Goal: Information Seeking & Learning: Find specific fact

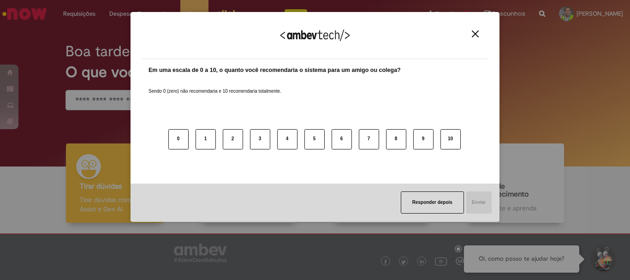
click at [99, 100] on div "Agradecemos seu feedback! Em uma escala de 0 a 10, o quanto você recomendaria o…" at bounding box center [315, 140] width 630 height 280
click at [476, 34] on img "Close" at bounding box center [475, 33] width 7 height 7
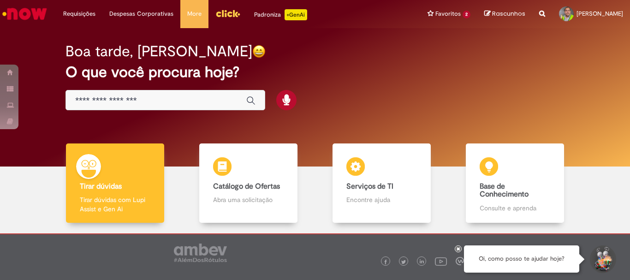
click at [102, 97] on input "Basta digitar aqui" at bounding box center [156, 100] width 162 height 11
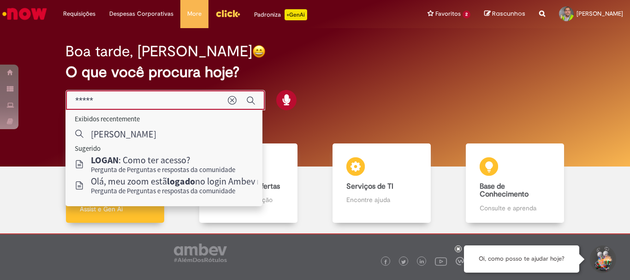
type input "*****"
click at [375, 81] on div "Boa tarde, [PERSON_NAME] O que você procura hoje?" at bounding box center [314, 77] width 531 height 78
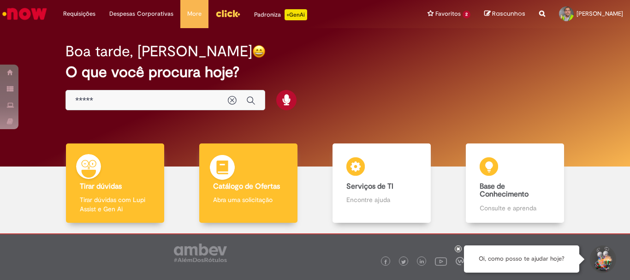
click at [249, 191] on b "Catálogo de Ofertas" at bounding box center [246, 186] width 67 height 9
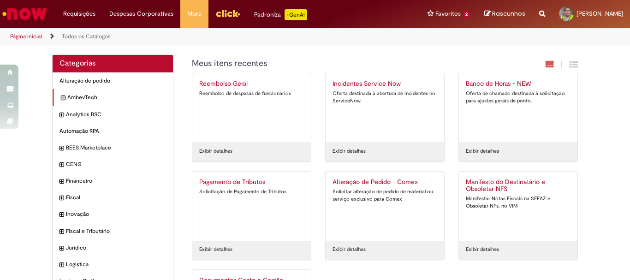
click at [61, 96] on icon "expandir categoria AmbevTech" at bounding box center [63, 98] width 4 height 9
click at [61, 96] on icon "recolher categoria AmbevTech" at bounding box center [63, 98] width 4 height 9
click at [61, 113] on icon "expandir categoria Analytics BSC" at bounding box center [63, 115] width 4 height 9
click at [61, 113] on icon "recolher categoria Analytics BSC" at bounding box center [63, 115] width 4 height 9
click at [55, 146] on div "BEES Marketplace Itens" at bounding box center [113, 147] width 120 height 17
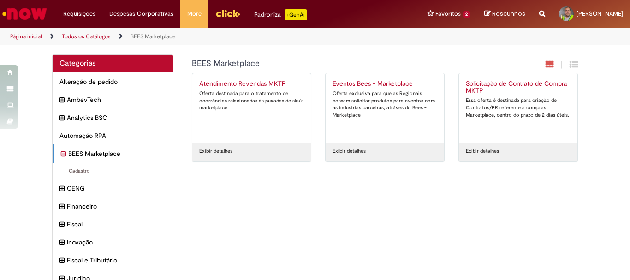
click at [55, 146] on div "BEES Marketplace Itens" at bounding box center [113, 153] width 120 height 18
click at [61, 156] on icon "recolher categoria BEES Marketplace" at bounding box center [63, 154] width 5 height 10
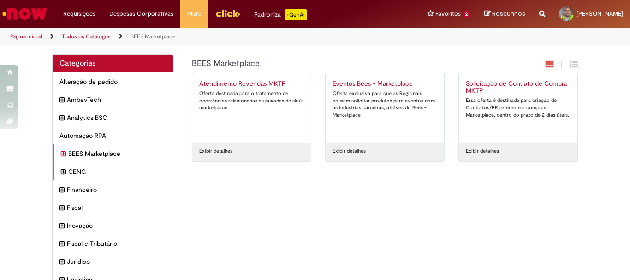
click at [61, 173] on icon "expandir categoria CENG" at bounding box center [63, 172] width 5 height 10
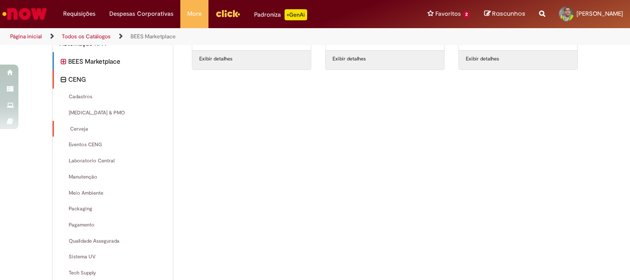
scroll to position [46, 0]
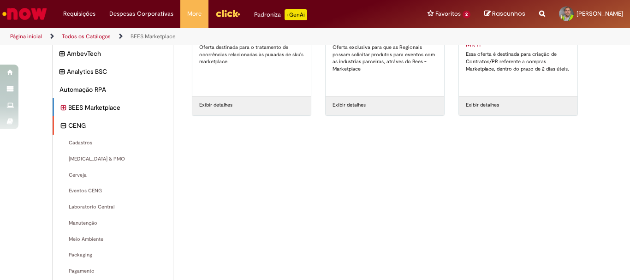
click at [61, 126] on icon "recolher categoria CENG" at bounding box center [63, 126] width 5 height 10
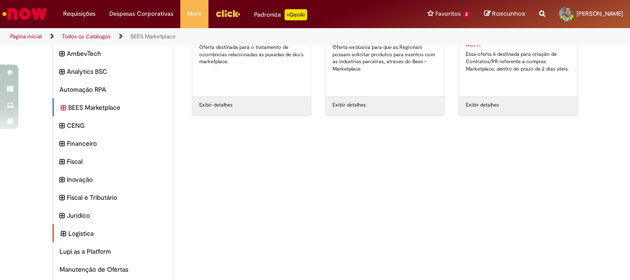
click at [61, 233] on icon "expandir categoria Logistica" at bounding box center [63, 234] width 5 height 10
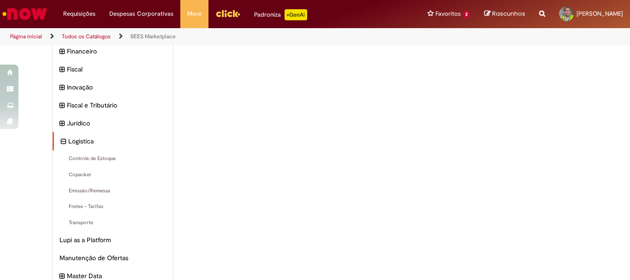
scroll to position [180, 0]
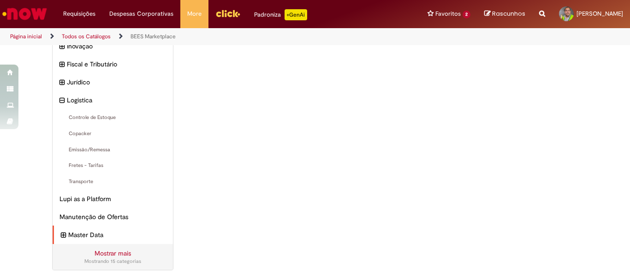
click at [61, 235] on icon "expandir categoria Master Data" at bounding box center [63, 235] width 5 height 10
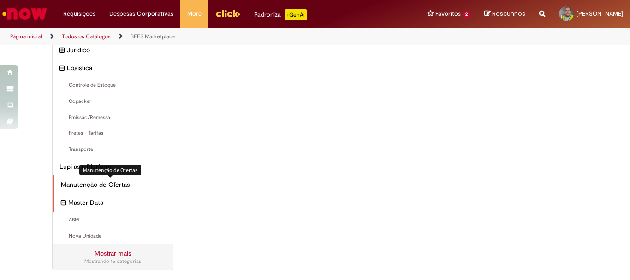
scroll to position [74, 0]
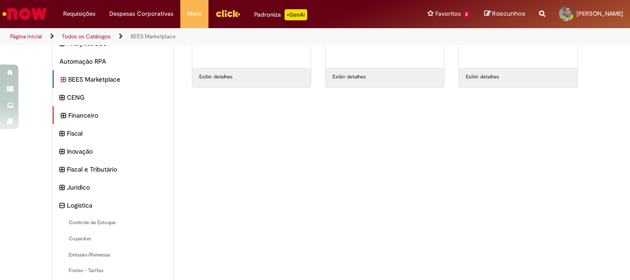
click at [56, 116] on div "Financeiro Itens" at bounding box center [113, 115] width 120 height 18
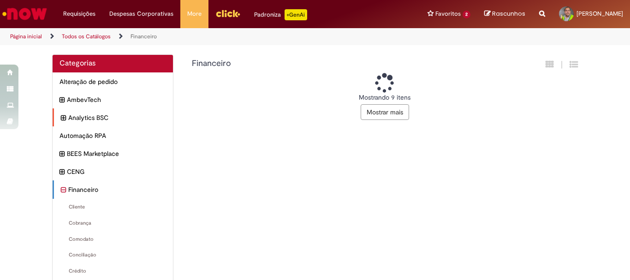
click at [61, 116] on icon "expandir categoria Analytics BSC" at bounding box center [63, 118] width 5 height 10
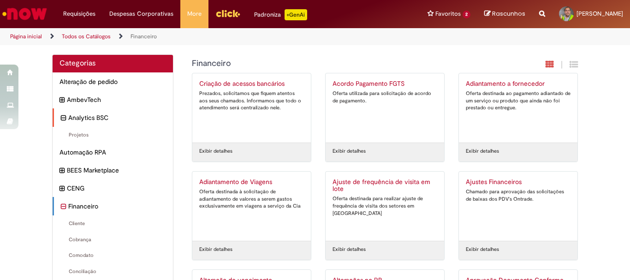
click at [61, 116] on icon "recolher categoria Analytics BSC" at bounding box center [63, 118] width 5 height 10
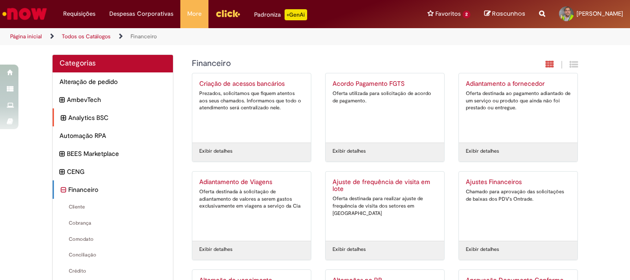
click at [61, 116] on icon "expandir categoria Analytics BSC" at bounding box center [63, 118] width 5 height 10
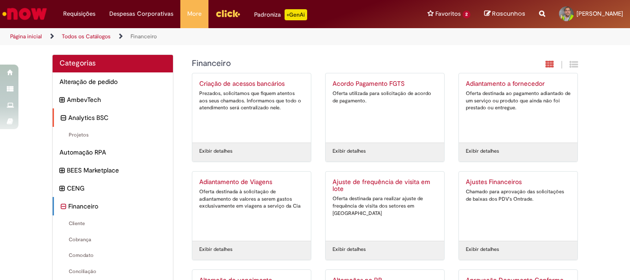
click at [61, 116] on icon "recolher categoria Analytics BSC" at bounding box center [63, 118] width 5 height 10
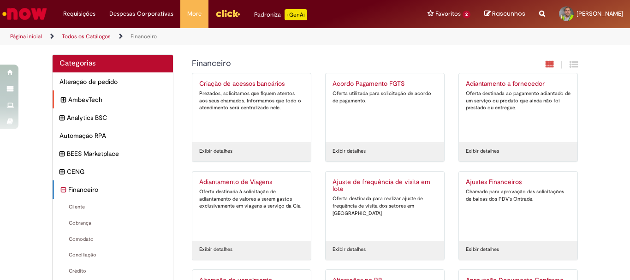
click at [61, 101] on icon "expandir categoria AmbevTech" at bounding box center [63, 100] width 5 height 10
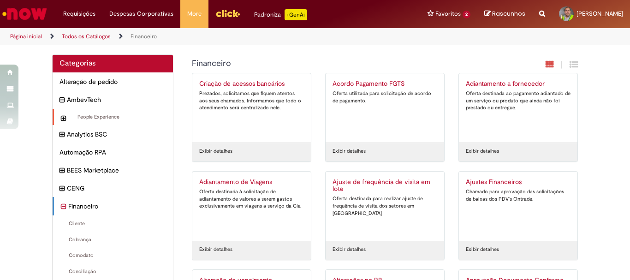
click at [61, 119] on icon "expandir categoria People Experience" at bounding box center [63, 118] width 5 height 10
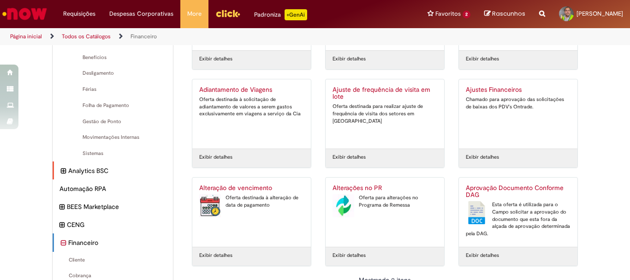
scroll to position [91, 0]
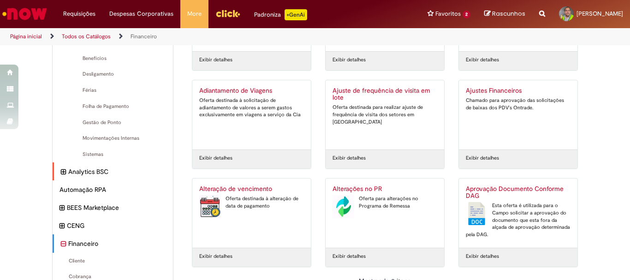
click at [61, 170] on icon "expandir categoria Analytics BSC" at bounding box center [63, 172] width 5 height 10
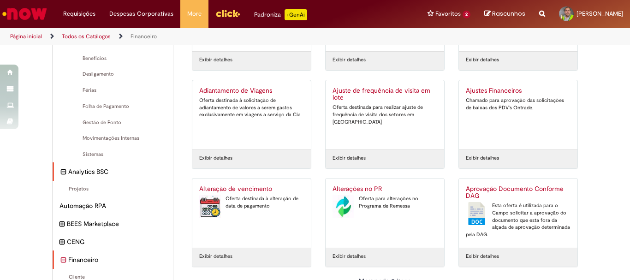
scroll to position [184, 0]
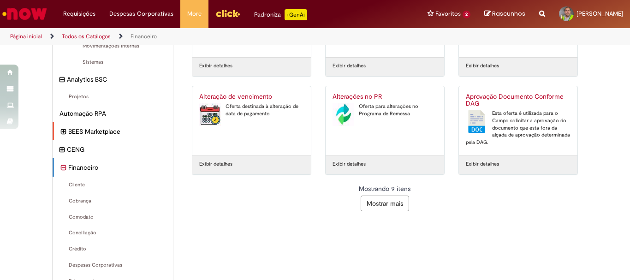
click at [61, 133] on icon "expandir categoria BEES Marketplace" at bounding box center [63, 132] width 5 height 10
click at [61, 168] on icon "expandir categoria CENG" at bounding box center [63, 166] width 5 height 10
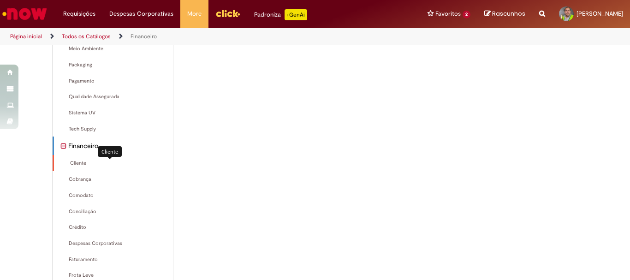
scroll to position [507, 0]
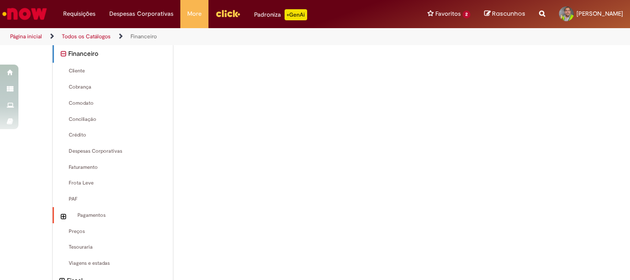
click at [61, 216] on icon "expandir categoria Pagamentos" at bounding box center [63, 217] width 5 height 10
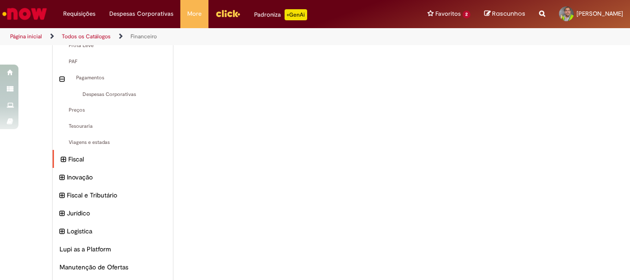
click at [62, 160] on icon "expandir categoria Fiscal" at bounding box center [63, 160] width 5 height 10
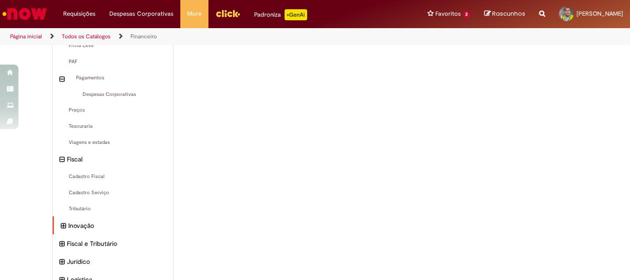
click at [61, 229] on icon "expandir categoria Inovação" at bounding box center [63, 226] width 5 height 10
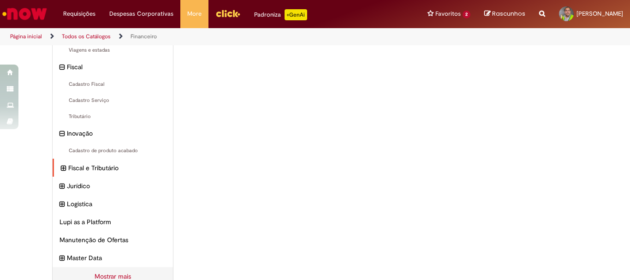
click at [61, 171] on icon "expandir categoria Fiscal e Tributário" at bounding box center [63, 168] width 5 height 10
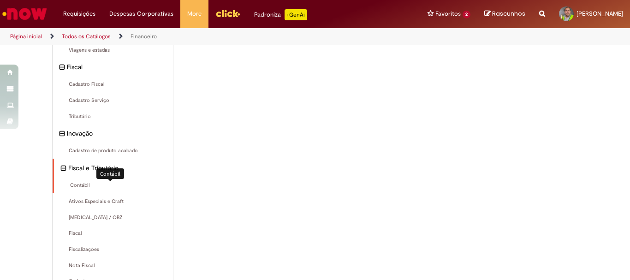
scroll to position [828, 0]
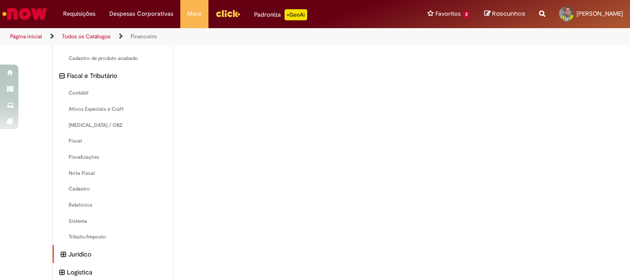
click at [61, 254] on icon "expandir categoria Jurídico" at bounding box center [63, 255] width 5 height 10
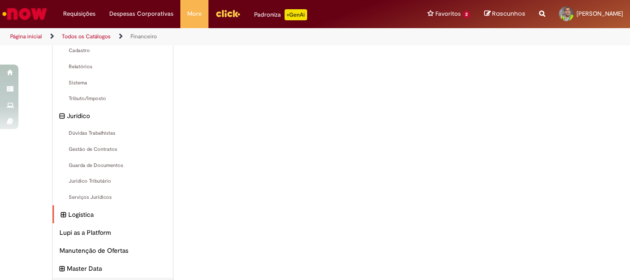
click at [61, 216] on icon "expandir categoria Logistica" at bounding box center [63, 215] width 5 height 10
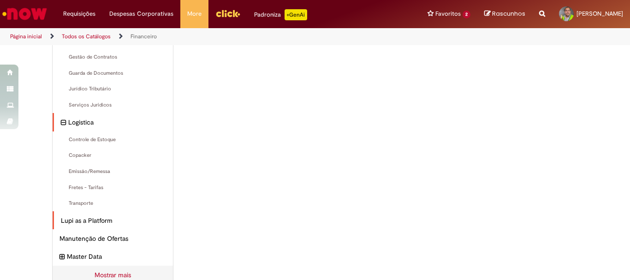
scroll to position [1082, 0]
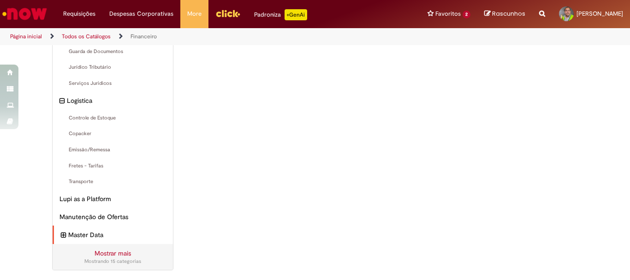
click at [61, 236] on icon "expandir categoria Master Data" at bounding box center [63, 235] width 5 height 10
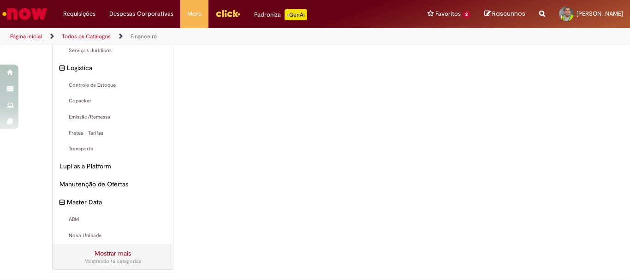
click at [112, 256] on link "Mostrar mais" at bounding box center [113, 253] width 36 height 8
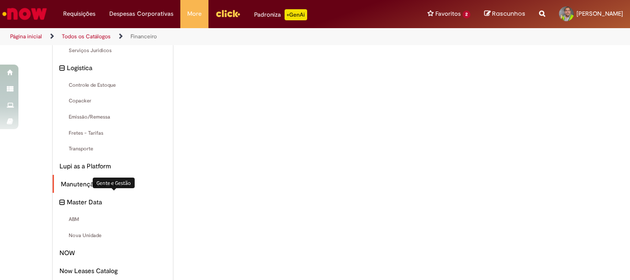
scroll to position [1206, 0]
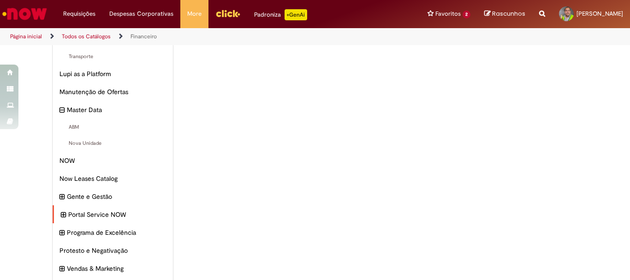
click at [61, 213] on icon "expandir categoria Portal Service NOW" at bounding box center [63, 215] width 5 height 10
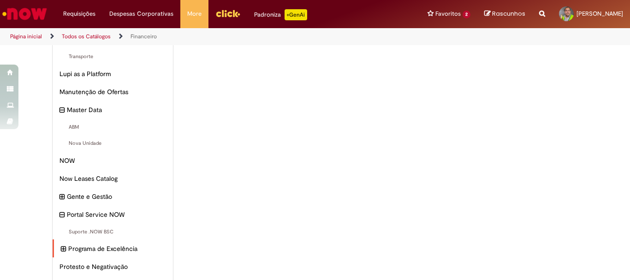
click at [61, 251] on icon "expandir categoria Programa de Excelência" at bounding box center [63, 249] width 5 height 10
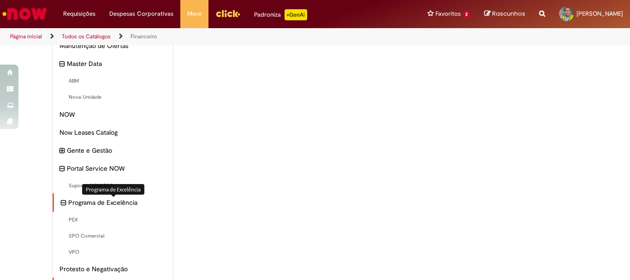
scroll to position [1344, 0]
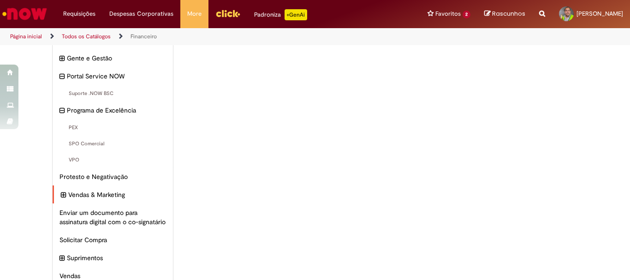
click at [61, 197] on icon "expandir categoria Vendas & Marketing" at bounding box center [63, 195] width 5 height 10
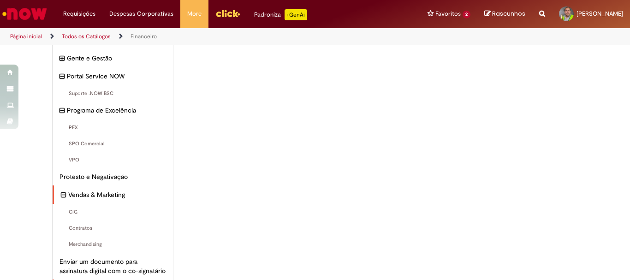
scroll to position [1419, 0]
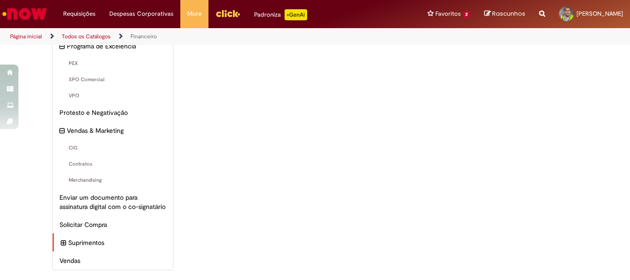
click at [57, 242] on div "Suprimentos Itens" at bounding box center [113, 242] width 120 height 18
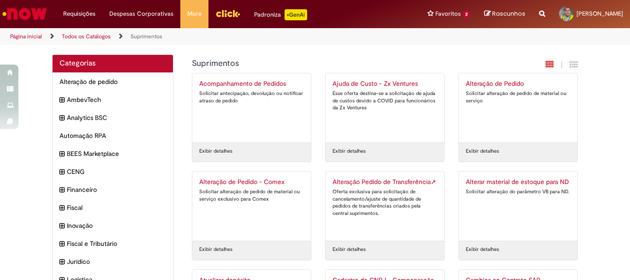
click at [539, 11] on icon "Search from all sources" at bounding box center [542, 8] width 6 height 17
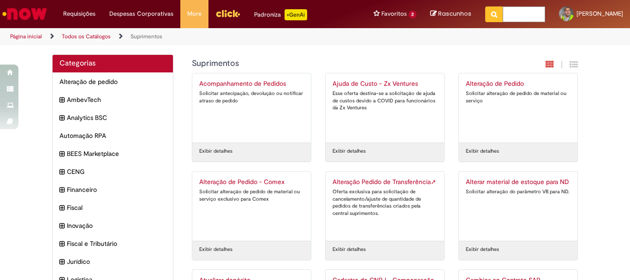
click at [503, 14] on input "text" at bounding box center [524, 14] width 42 height 16
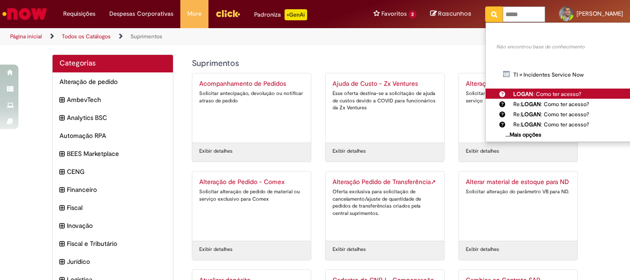
type input "*****"
click at [516, 93] on span "LOGAN : Como ter acesso?" at bounding box center [547, 93] width 68 height 7
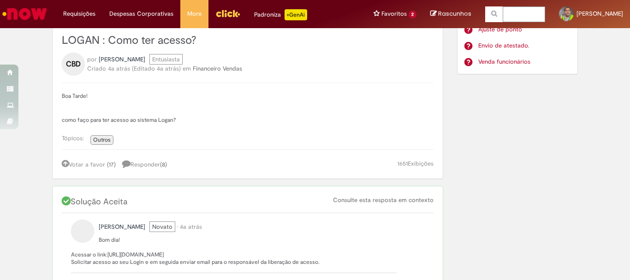
scroll to position [138, 0]
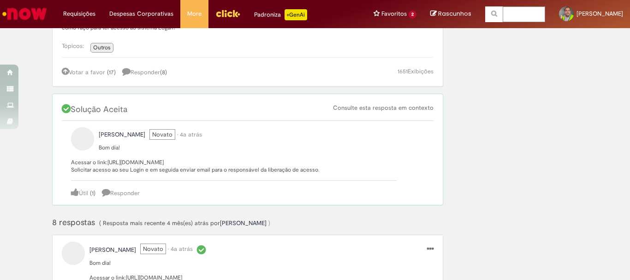
drag, startPoint x: 104, startPoint y: 161, endPoint x: 221, endPoint y: 161, distance: 117.2
click at [221, 161] on p "Bom dia! Acessar o link:[URL][DOMAIN_NAME] Solicitar acesso ao seu Login e em s…" at bounding box center [234, 159] width 326 height 30
copy p "[URL][DOMAIN_NAME]"
